Goal: Check status: Check status

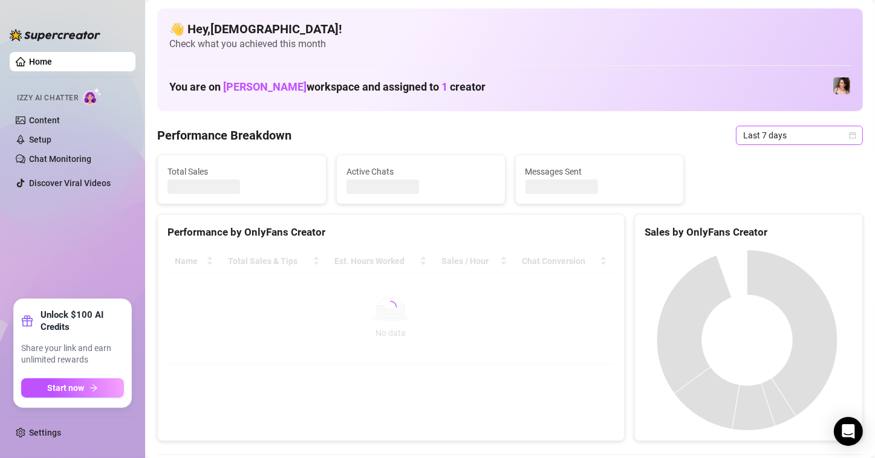
click at [771, 134] on span "Last 7 days" at bounding box center [799, 135] width 112 height 18
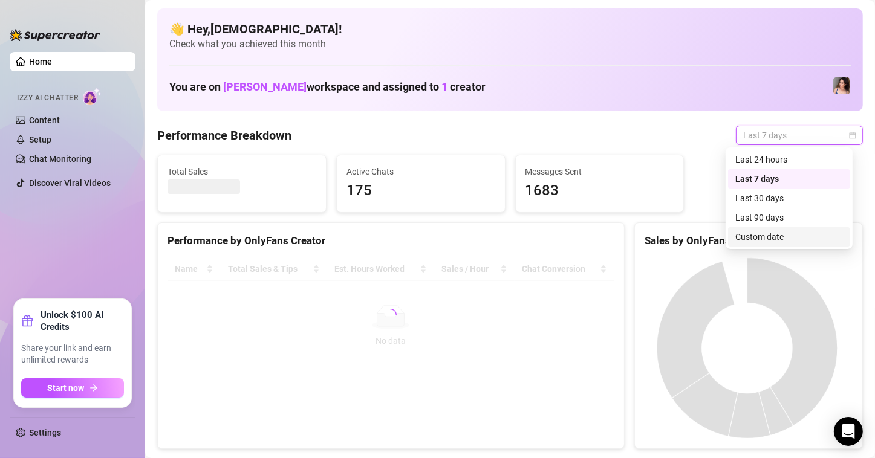
click at [772, 235] on div "Custom date" at bounding box center [789, 236] width 108 height 13
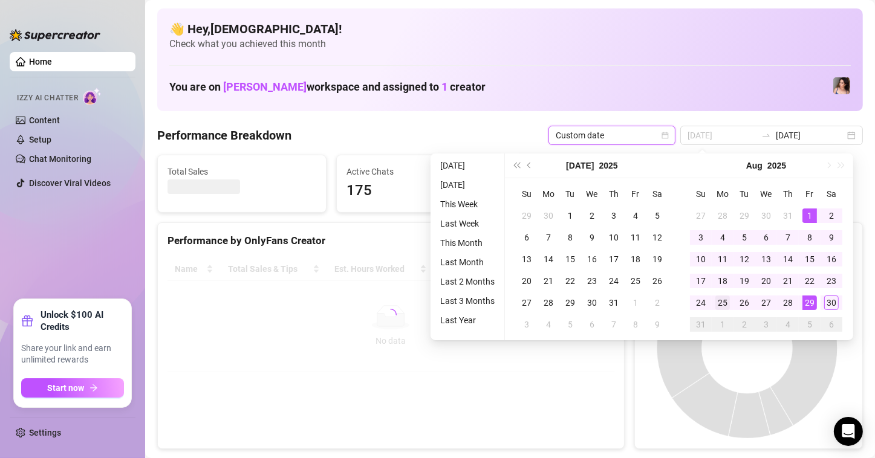
click at [722, 301] on div "25" at bounding box center [722, 303] width 15 height 15
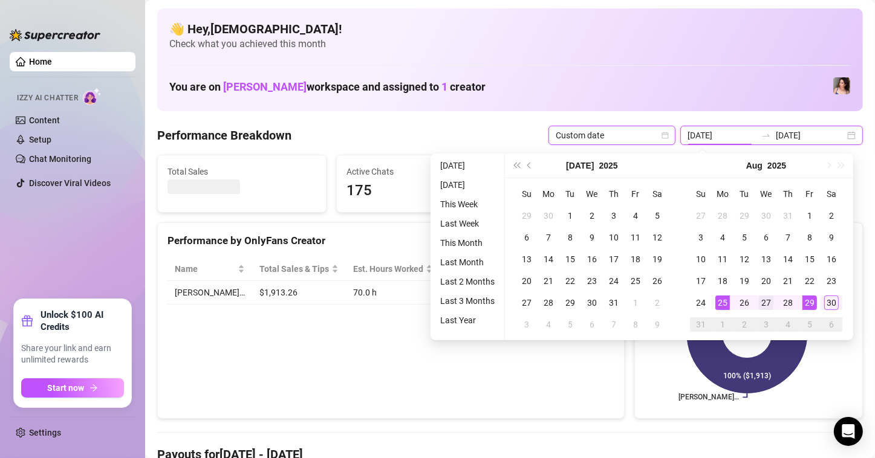
type input "[DATE]"
click at [832, 296] on div "30" at bounding box center [831, 303] width 15 height 15
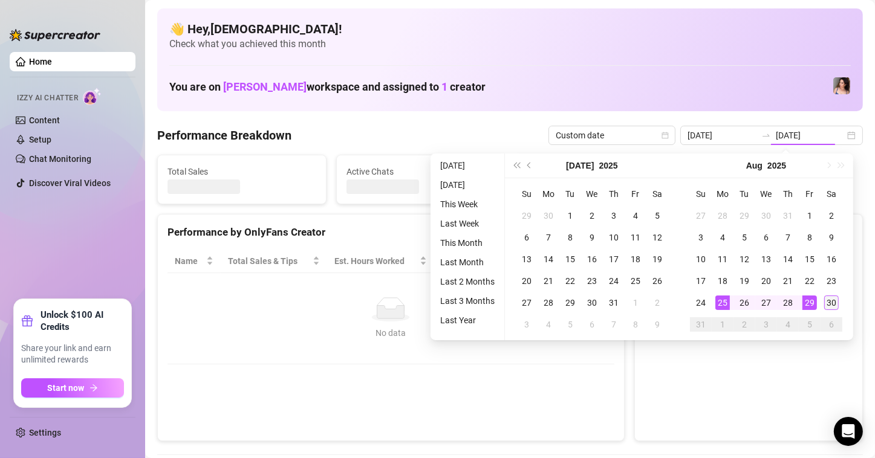
type input "[DATE]"
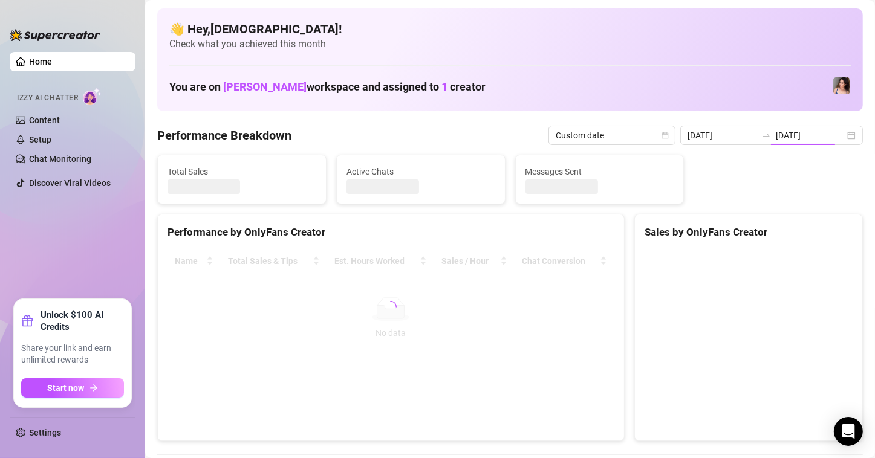
type input "[DATE]"
click at [737, 138] on input "[DATE]" at bounding box center [722, 135] width 69 height 13
click at [709, 134] on input "[DATE]" at bounding box center [722, 135] width 69 height 13
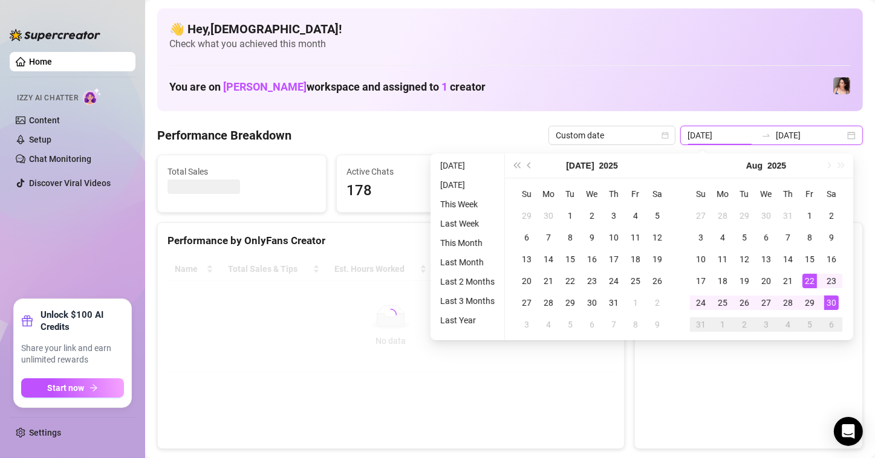
click at [839, 137] on div "[DATE] [DATE]" at bounding box center [771, 135] width 183 height 19
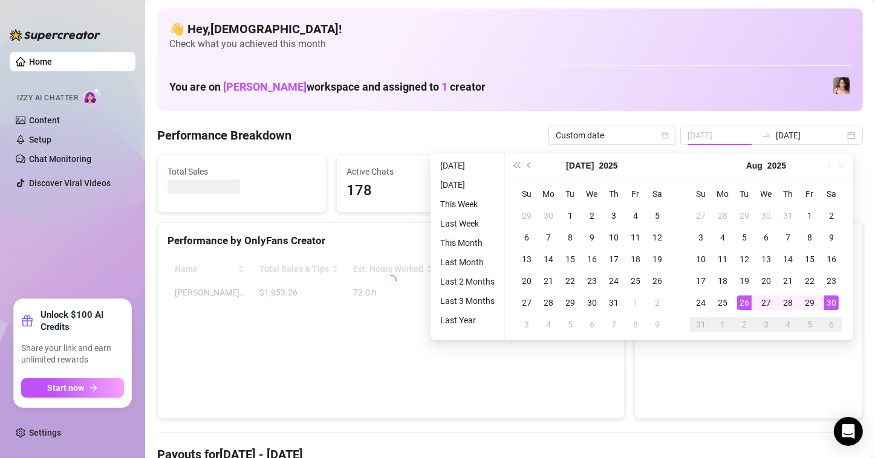
click at [725, 305] on div "25" at bounding box center [722, 303] width 15 height 15
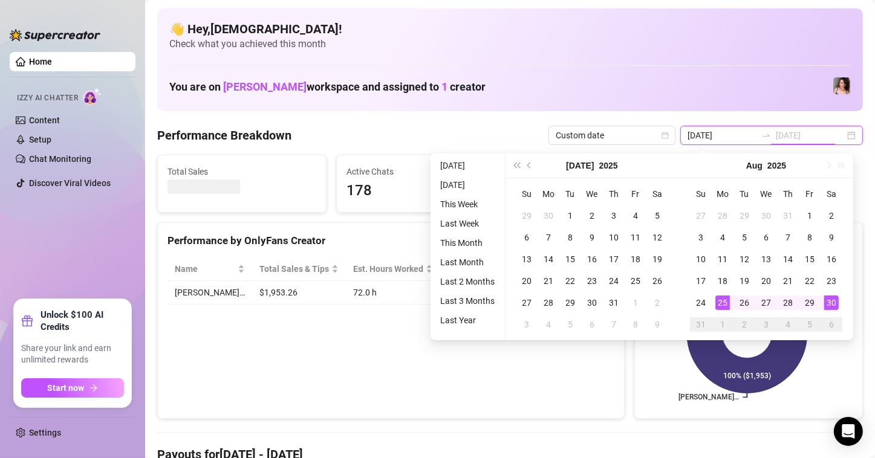
type input "[DATE]"
click at [822, 304] on td "30" at bounding box center [832, 303] width 22 height 22
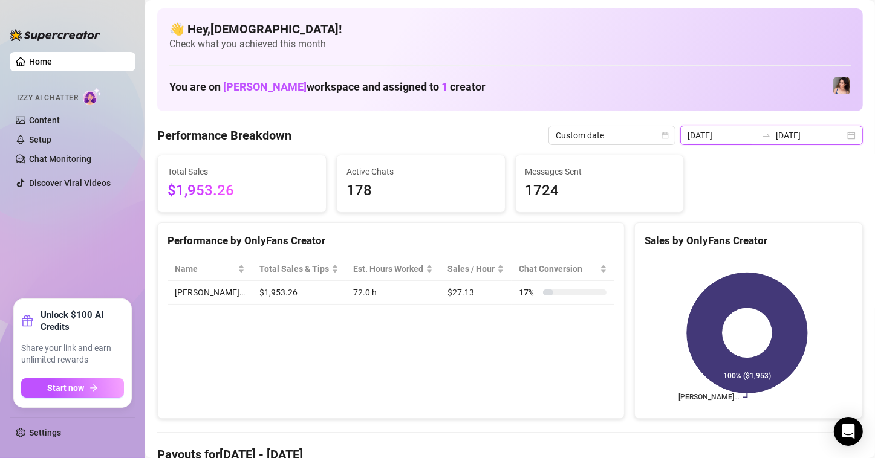
click at [711, 132] on input "[DATE]" at bounding box center [722, 135] width 69 height 13
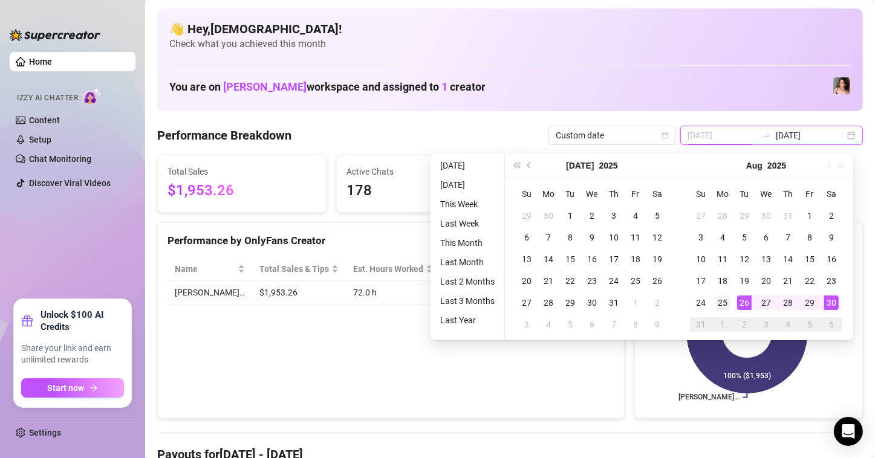
type input "[DATE]"
click at [722, 305] on div "25" at bounding box center [722, 303] width 15 height 15
type input "[DATE]"
click at [832, 302] on div "30" at bounding box center [831, 303] width 15 height 15
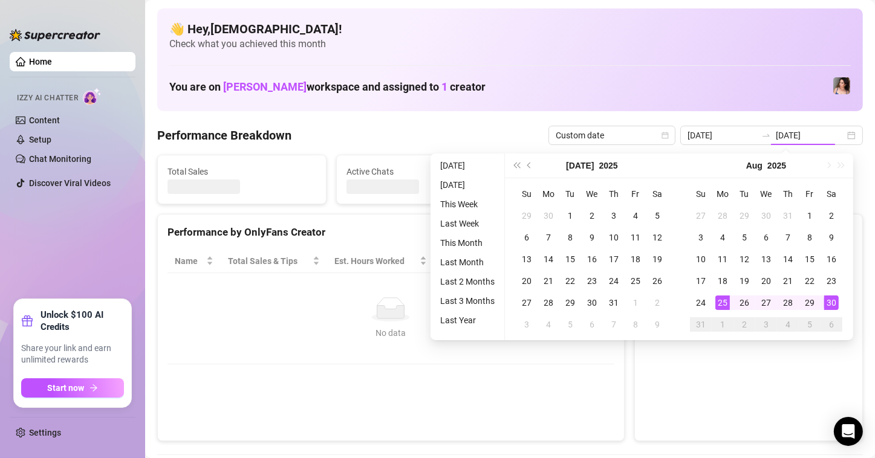
type input "[DATE]"
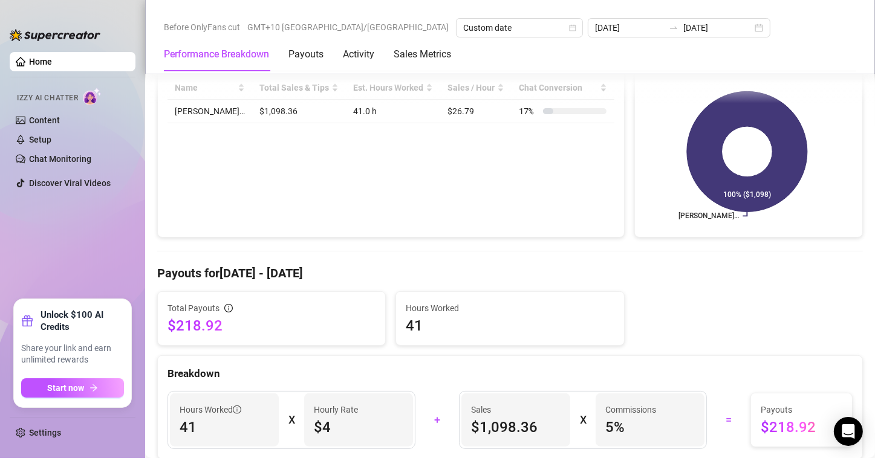
scroll to position [423, 0]
